Goal: Transaction & Acquisition: Download file/media

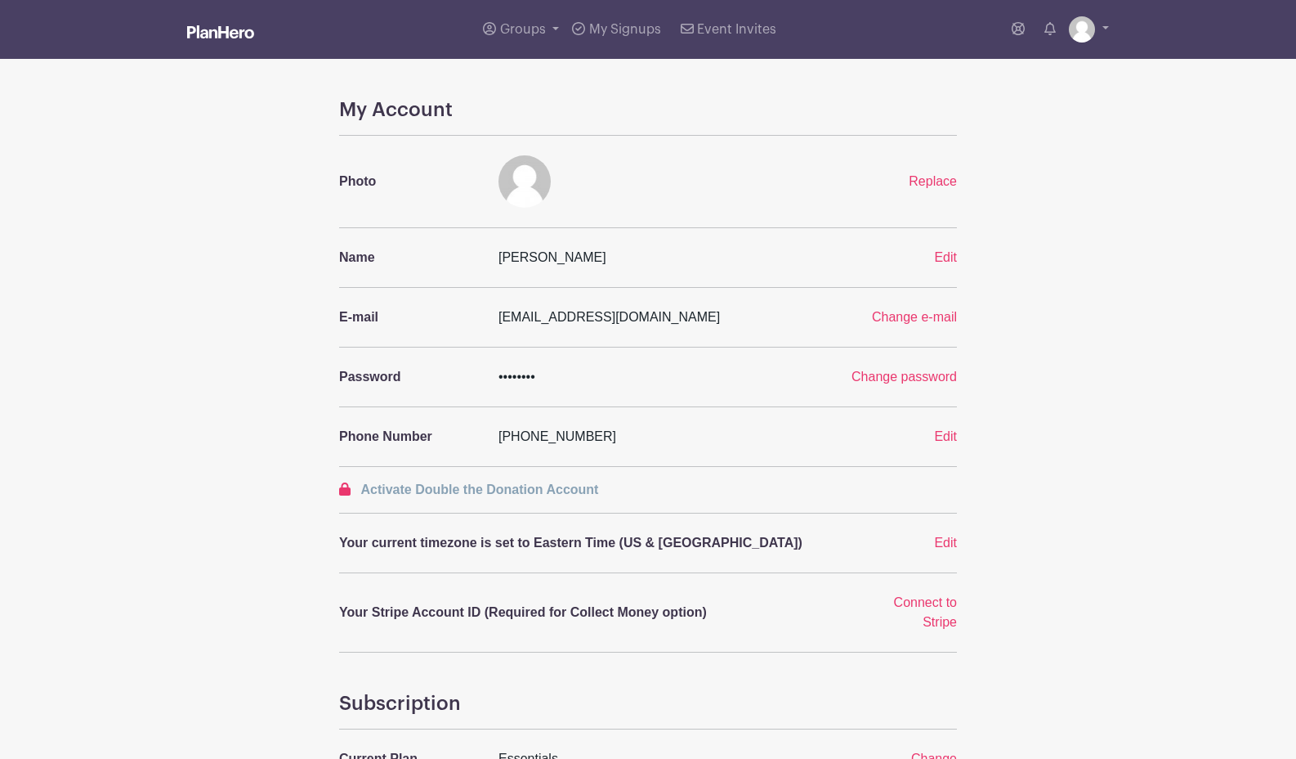
click at [192, 34] on img at bounding box center [220, 31] width 67 height 13
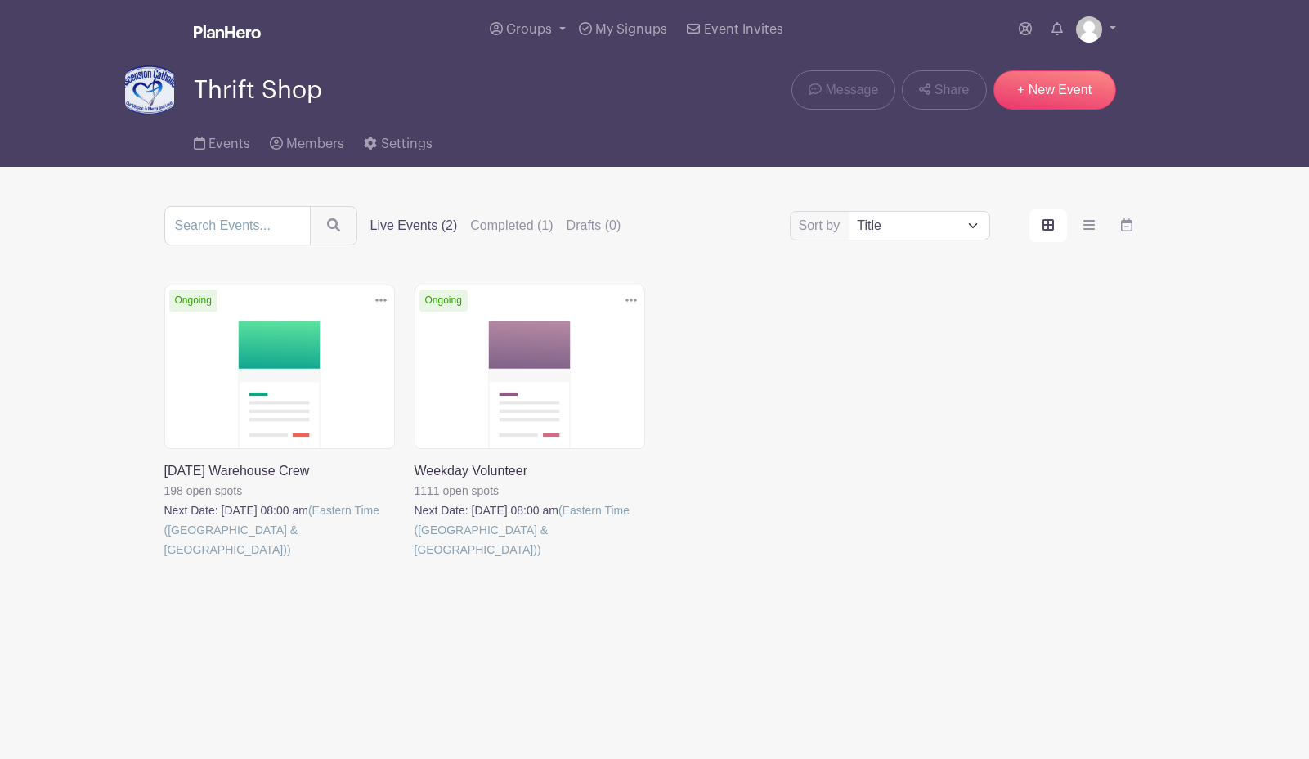
click at [164, 559] on link at bounding box center [164, 559] width 0 height 0
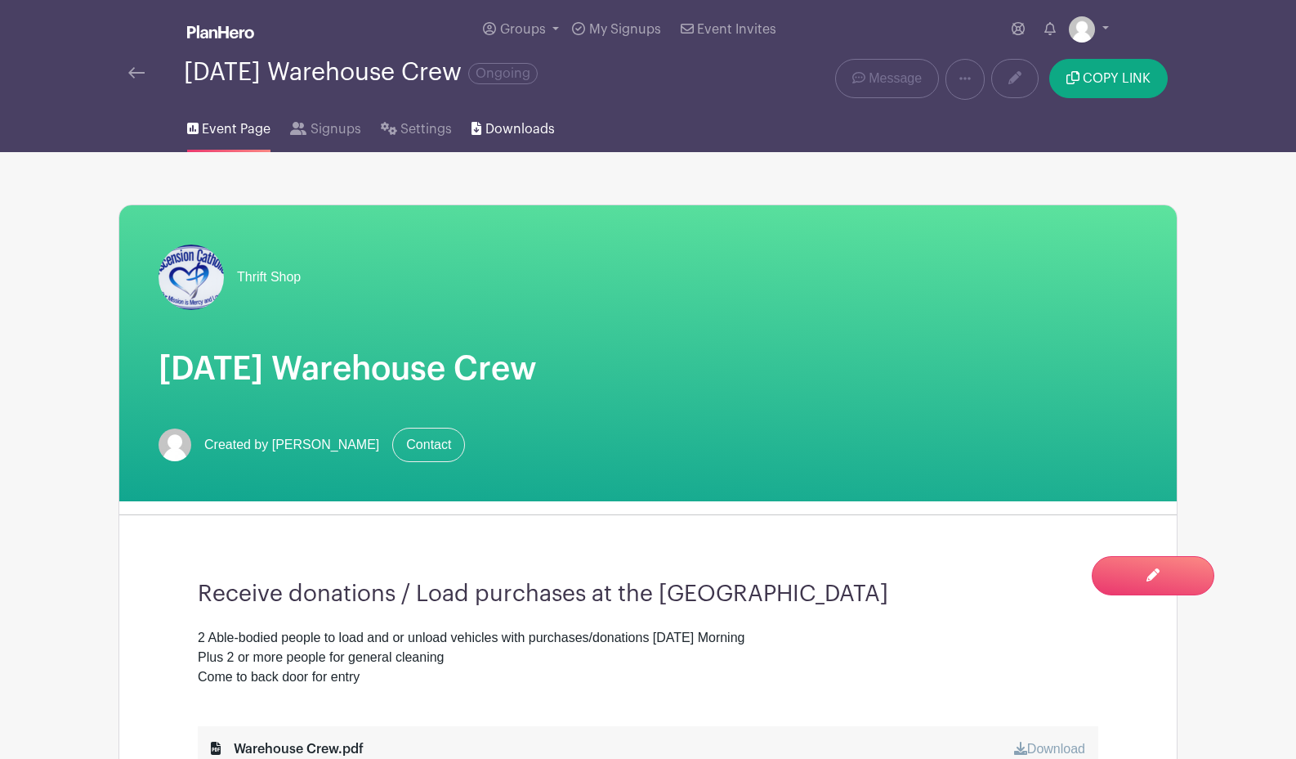
click at [531, 129] on span "Downloads" at bounding box center [520, 129] width 69 height 20
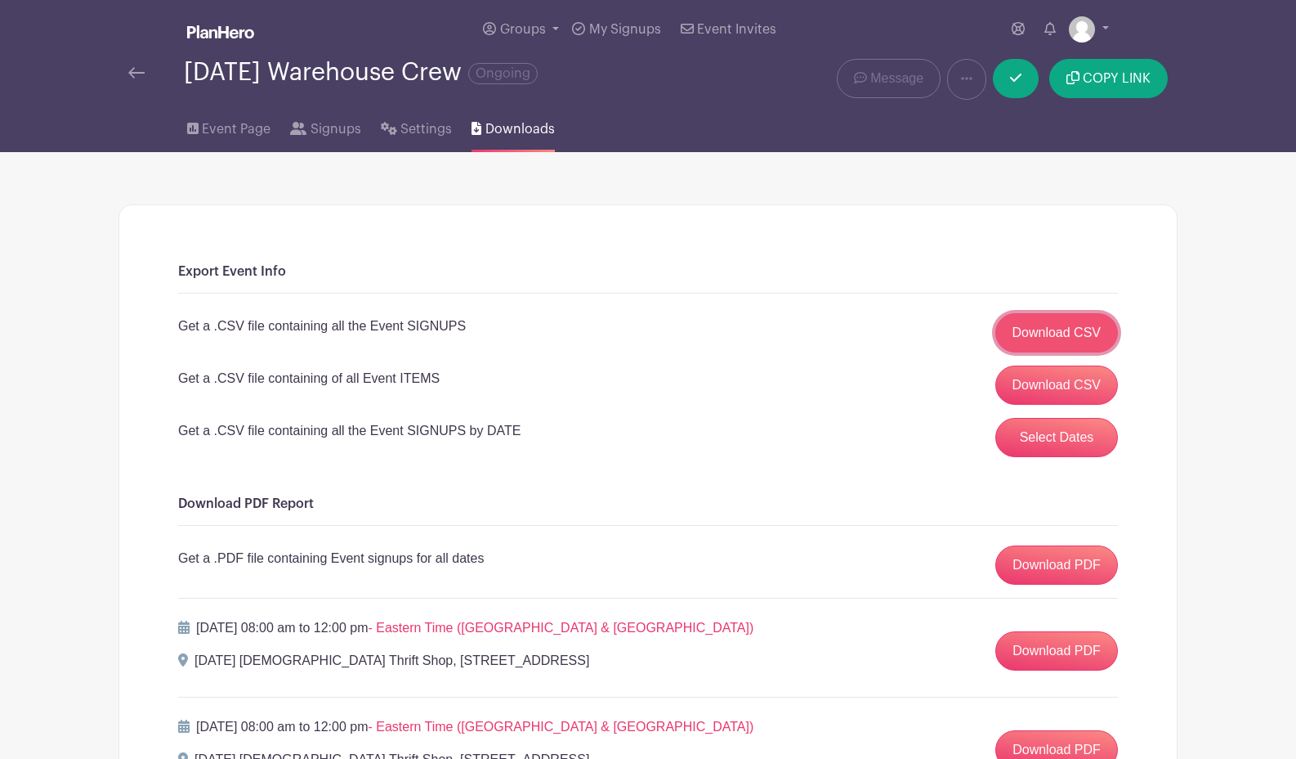
click at [1023, 337] on link "Download CSV" at bounding box center [1057, 332] width 123 height 39
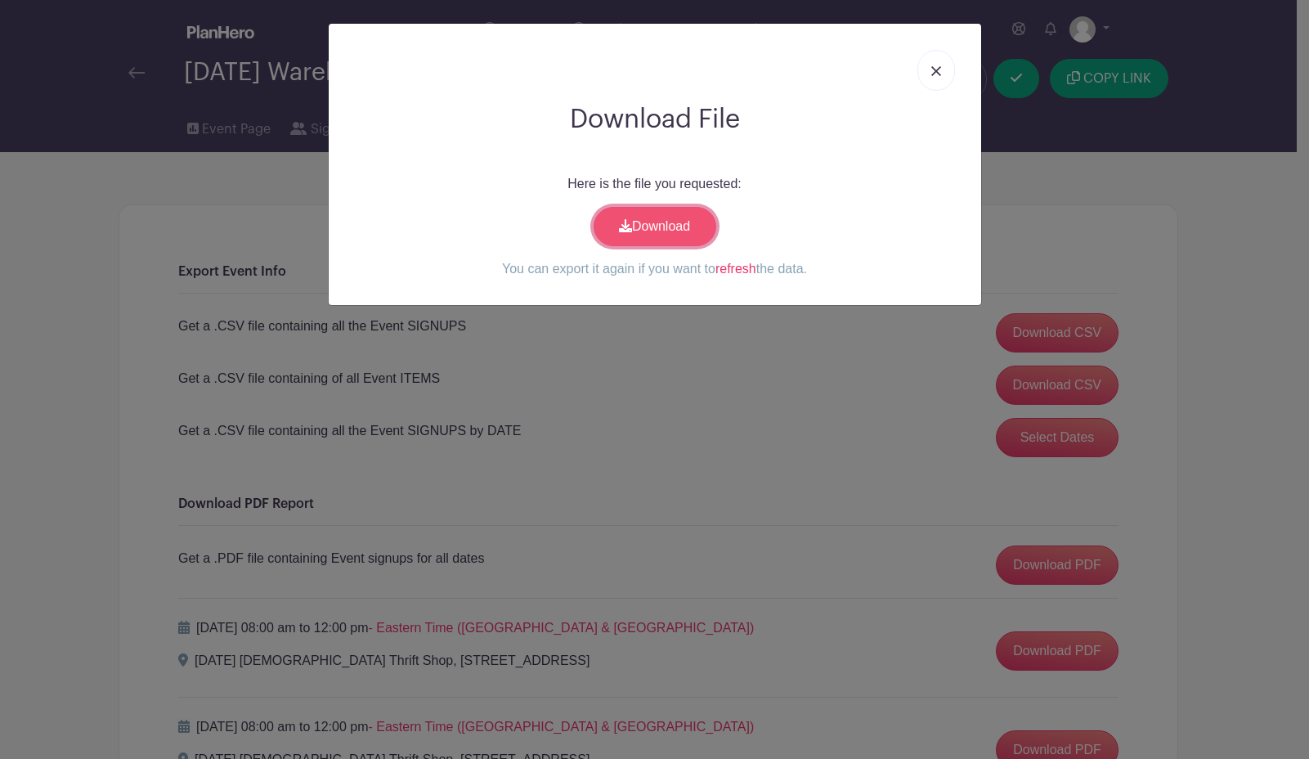
click at [684, 238] on link "Download" at bounding box center [654, 226] width 123 height 39
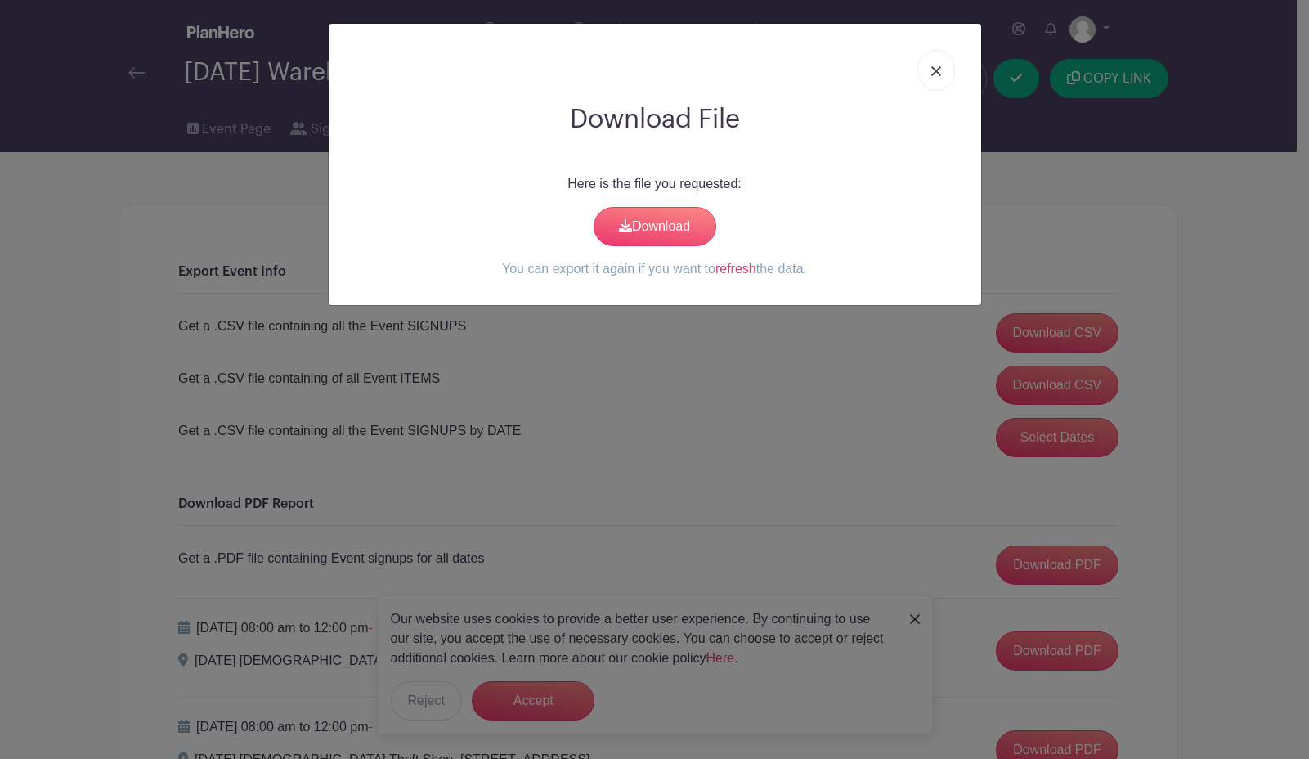
click at [929, 76] on link at bounding box center [936, 70] width 38 height 41
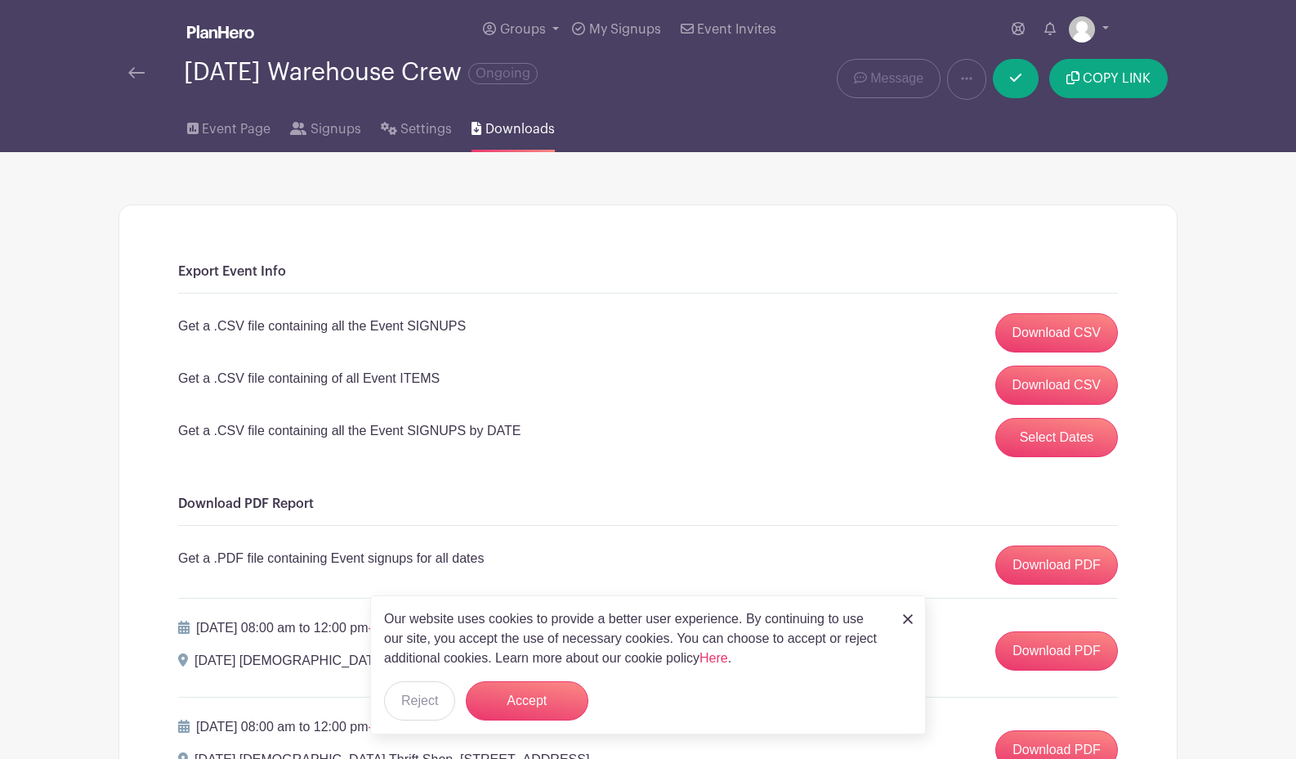
click at [131, 70] on img at bounding box center [136, 72] width 16 height 11
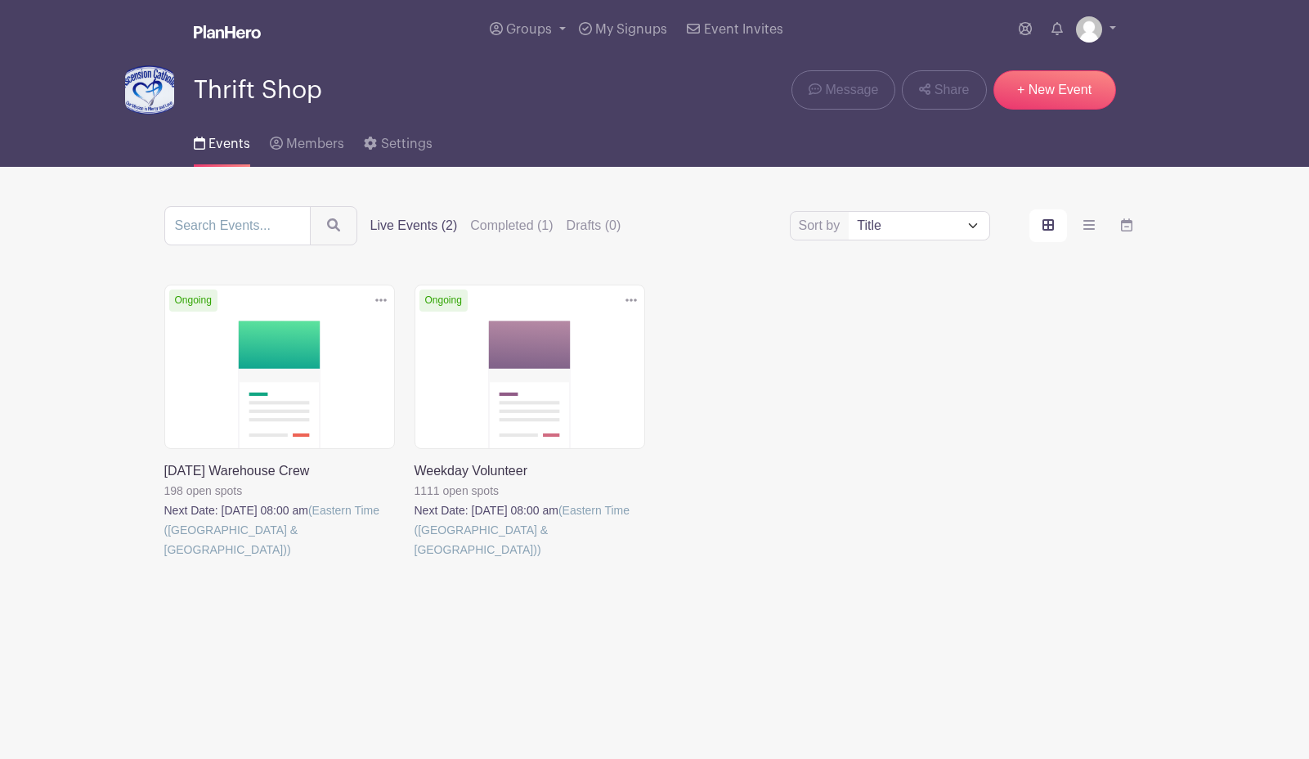
click at [414, 559] on link at bounding box center [414, 559] width 0 height 0
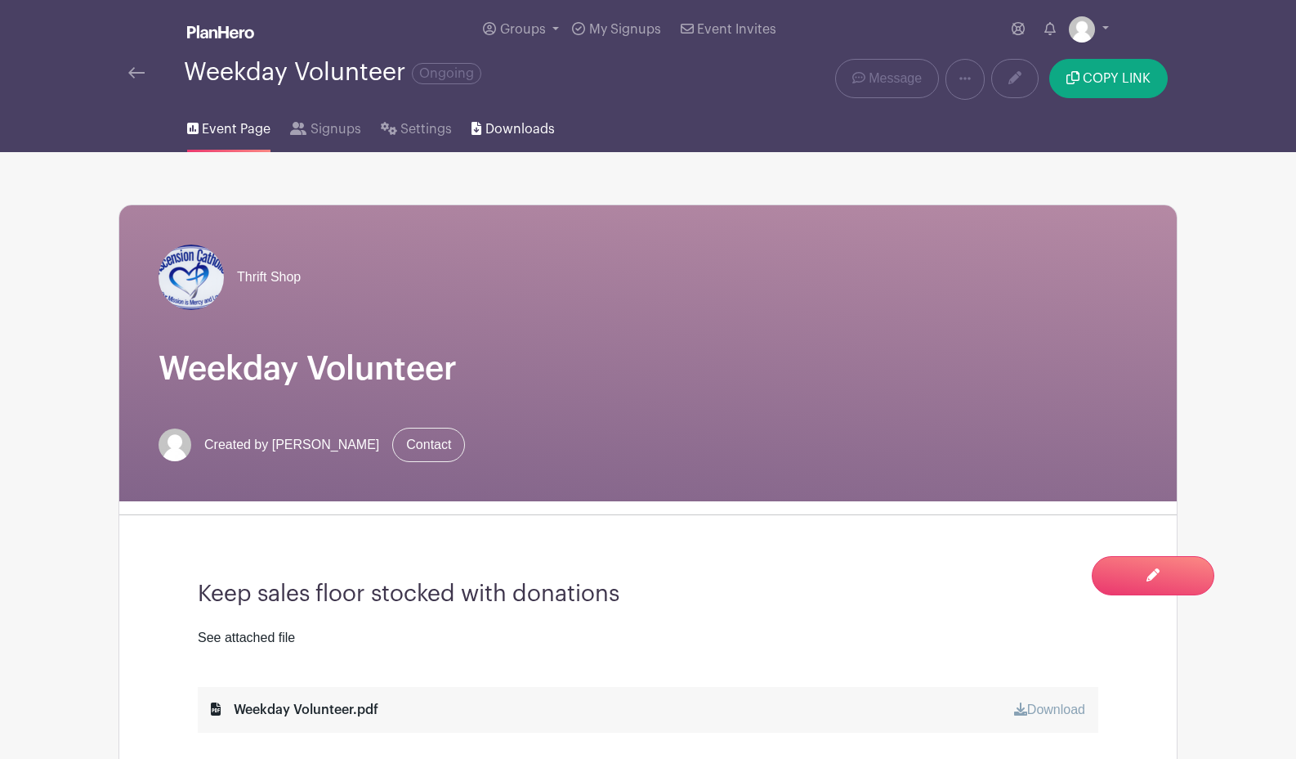
click at [516, 123] on span "Downloads" at bounding box center [520, 129] width 69 height 20
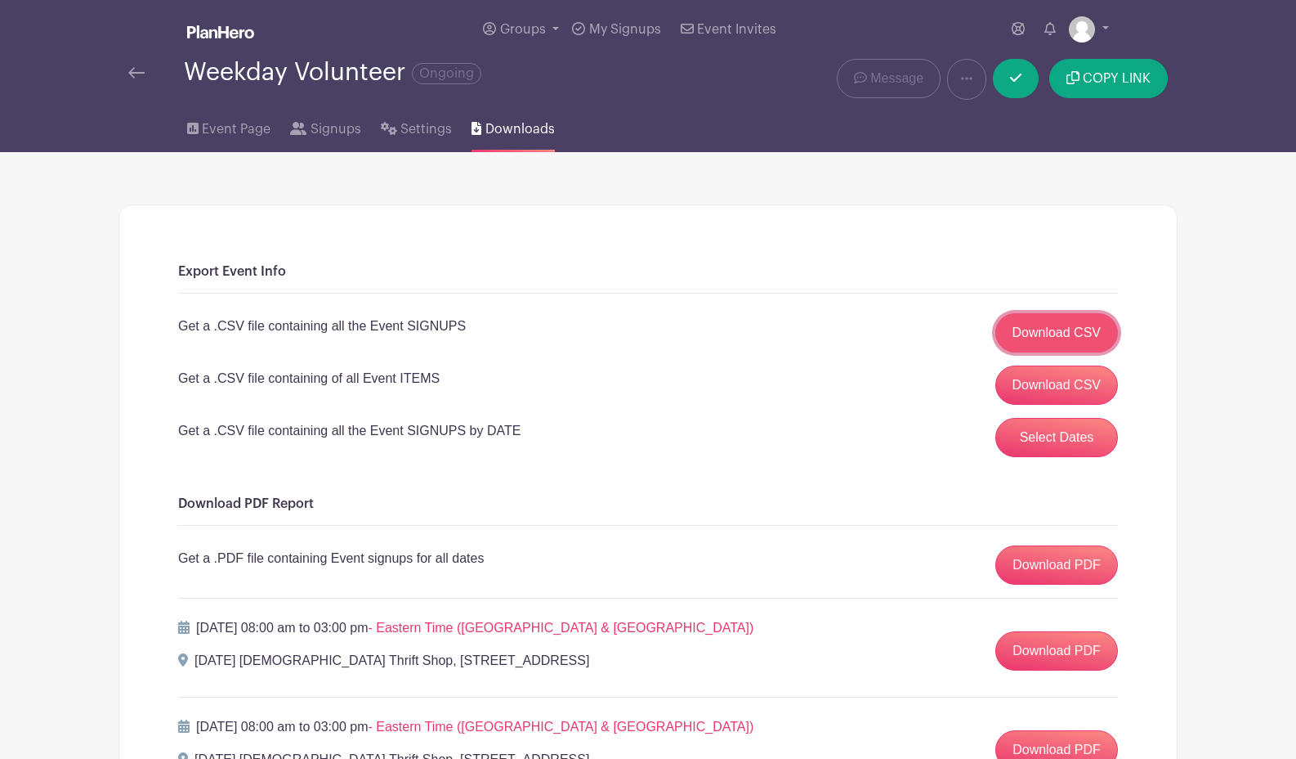
click at [1059, 334] on link "Download CSV" at bounding box center [1057, 332] width 123 height 39
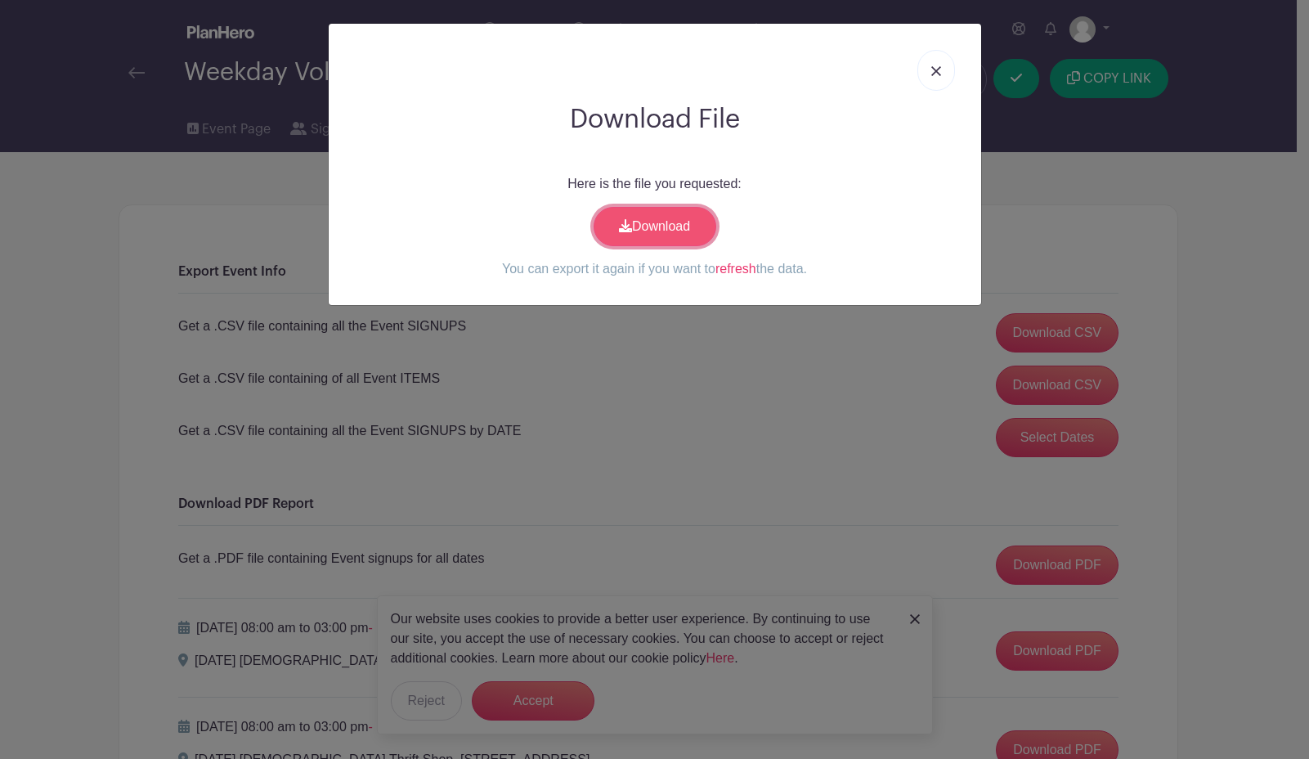
click at [623, 231] on icon at bounding box center [625, 225] width 13 height 13
click at [936, 72] on img at bounding box center [936, 71] width 10 height 10
